Goal: Task Accomplishment & Management: Manage account settings

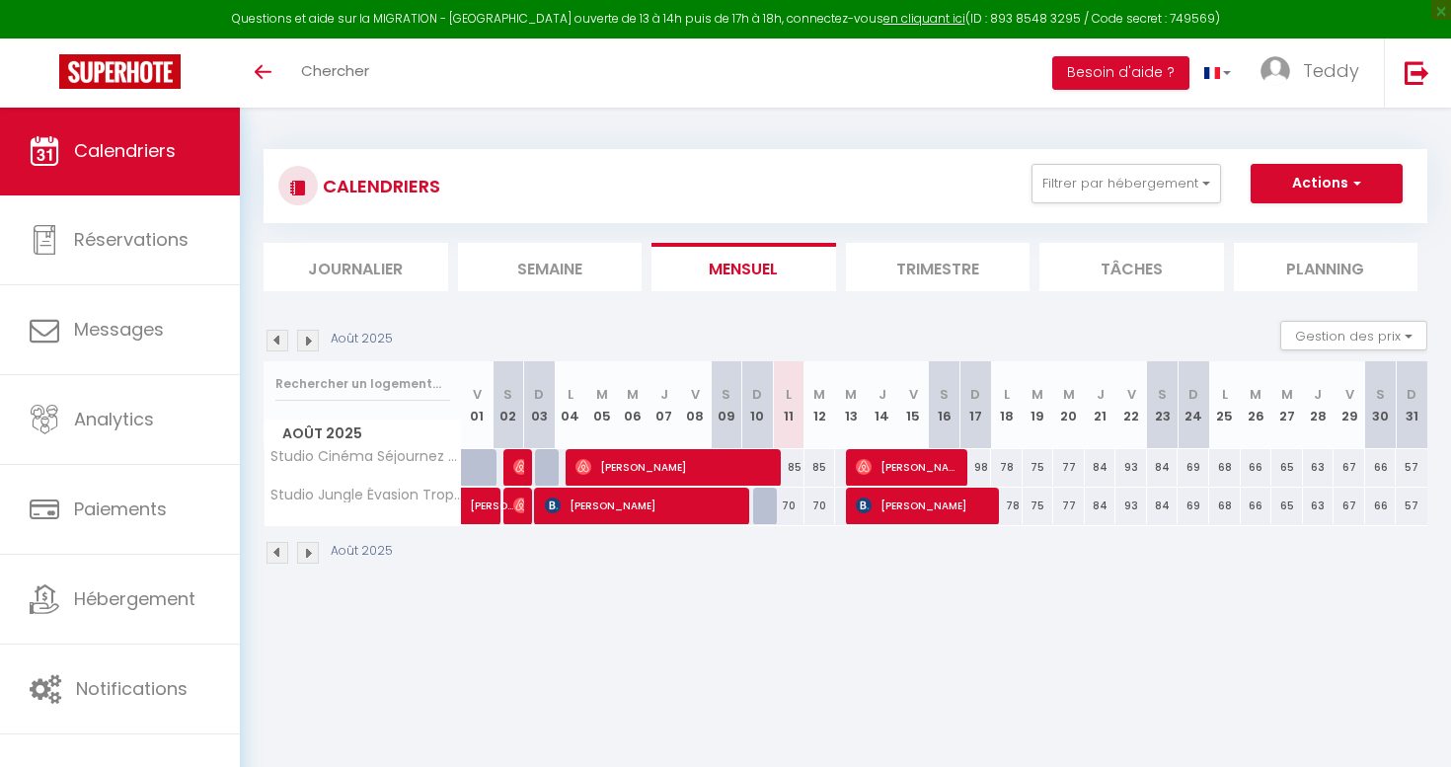
select select
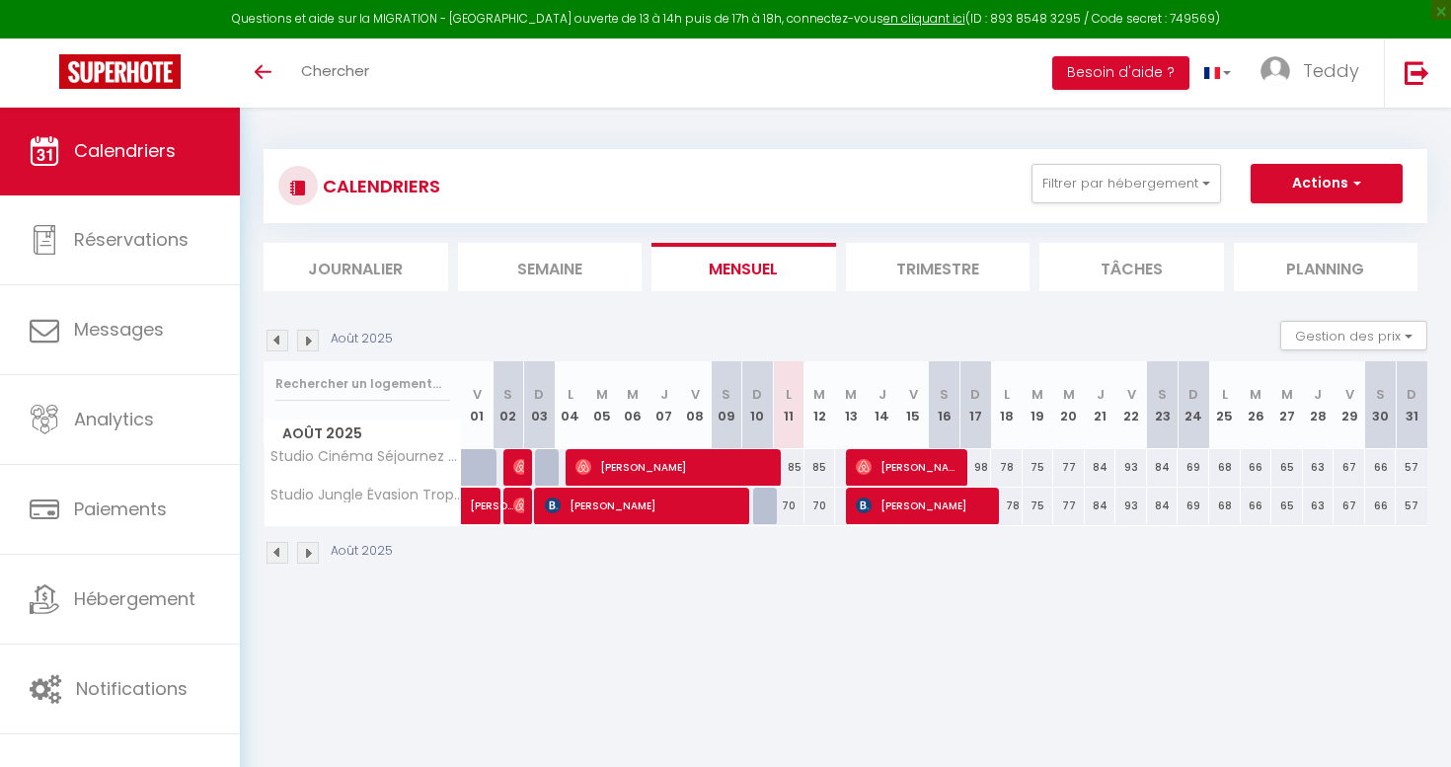
select select
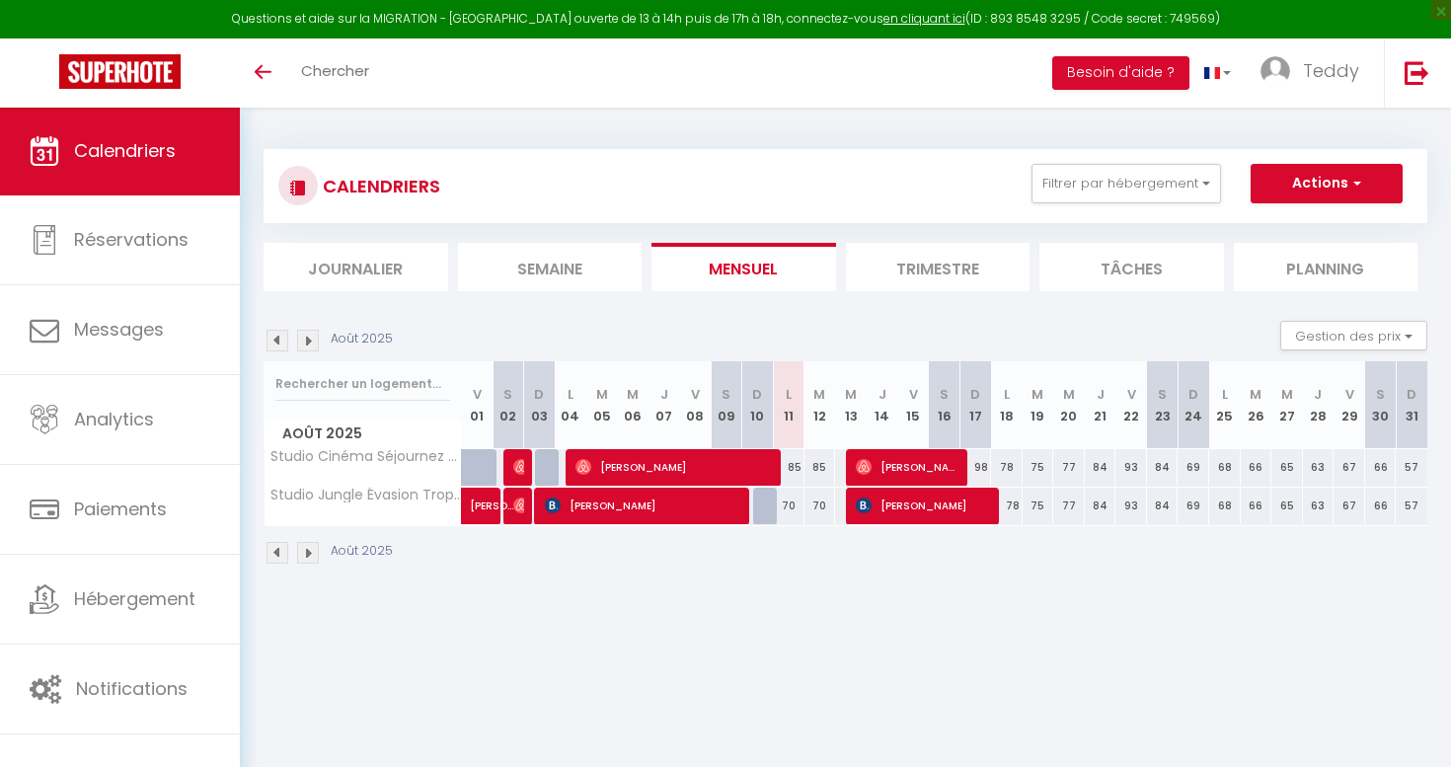
select select
click at [518, 466] on img at bounding box center [521, 467] width 16 height 16
select select "OK"
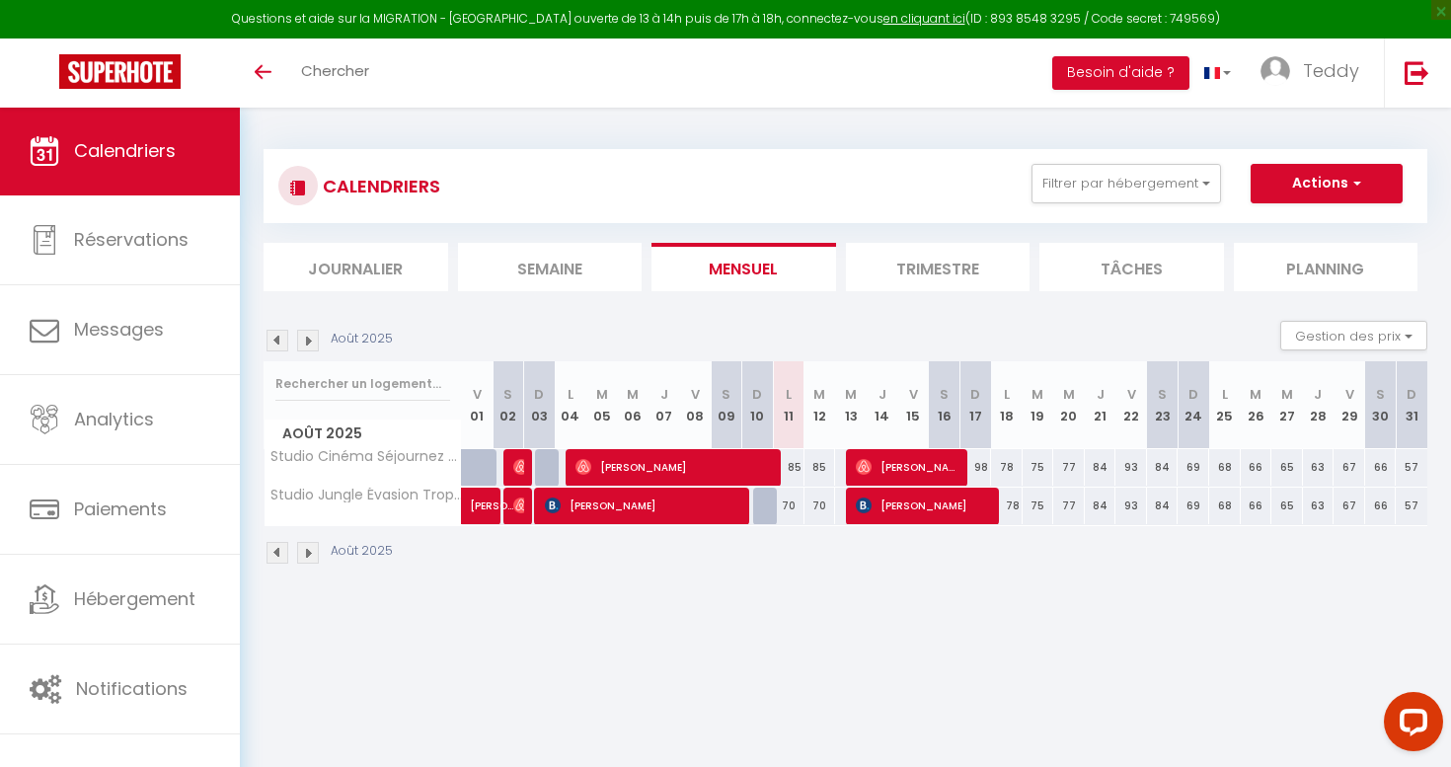
select select "0"
select select "1"
select select
